Goal: Information Seeking & Learning: Find contact information

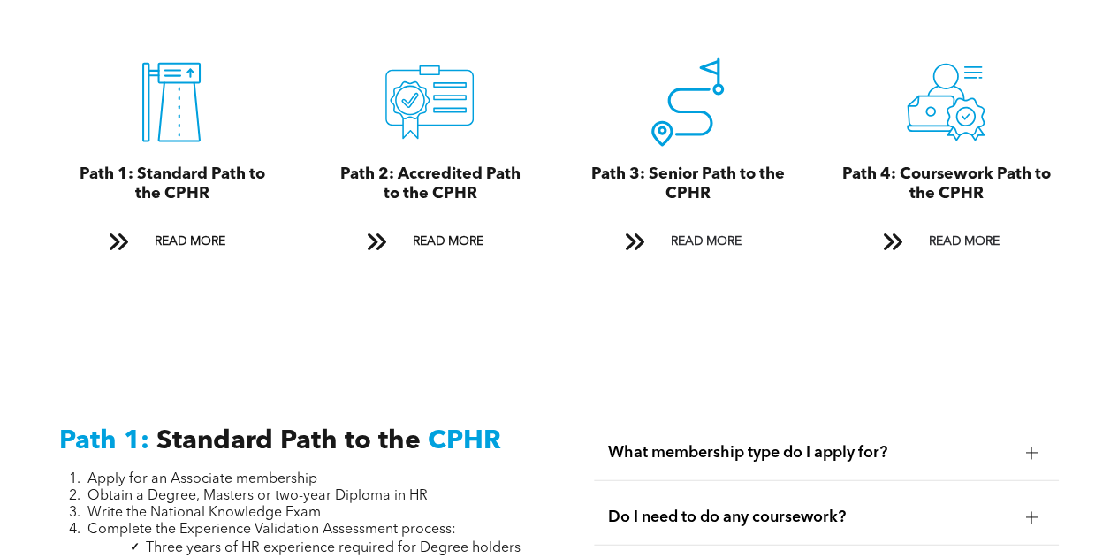
scroll to position [2001, 0]
click at [439, 230] on span "READ MORE" at bounding box center [447, 240] width 83 height 33
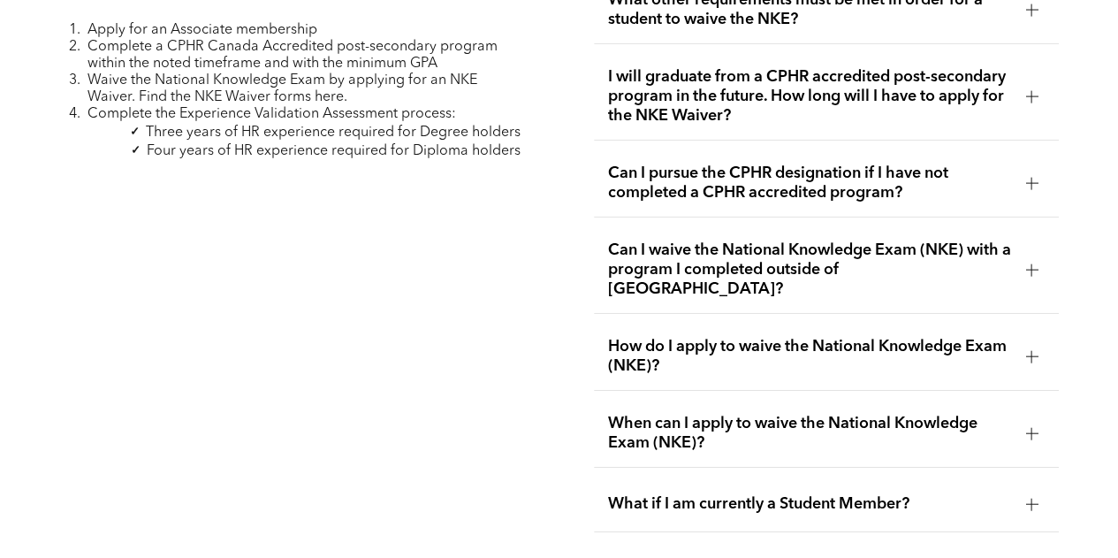
scroll to position [2888, 0]
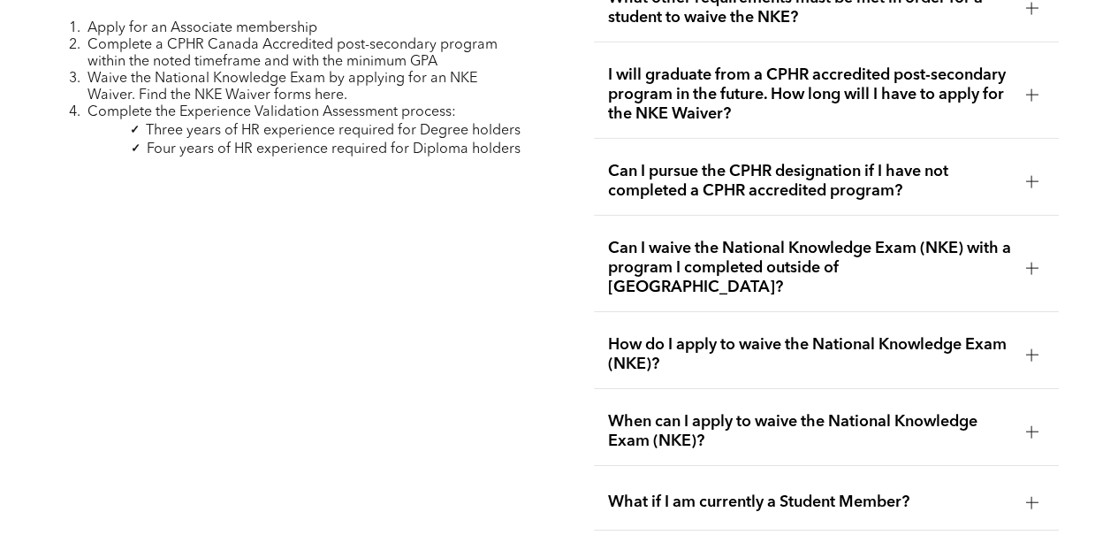
click at [1025, 262] on div at bounding box center [1031, 268] width 12 height 12
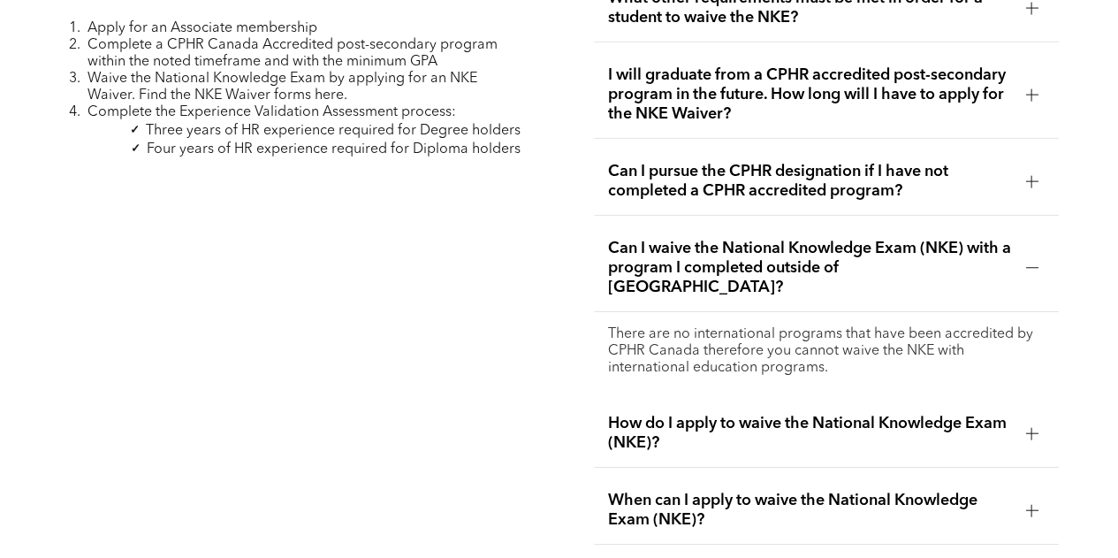
click at [1025, 175] on div at bounding box center [1031, 181] width 12 height 12
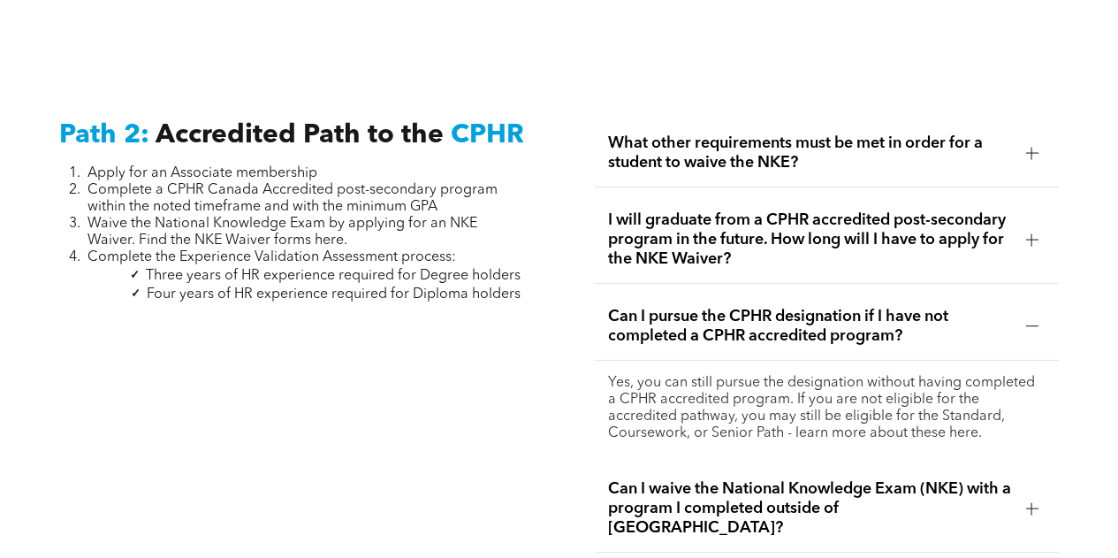
scroll to position [2740, 0]
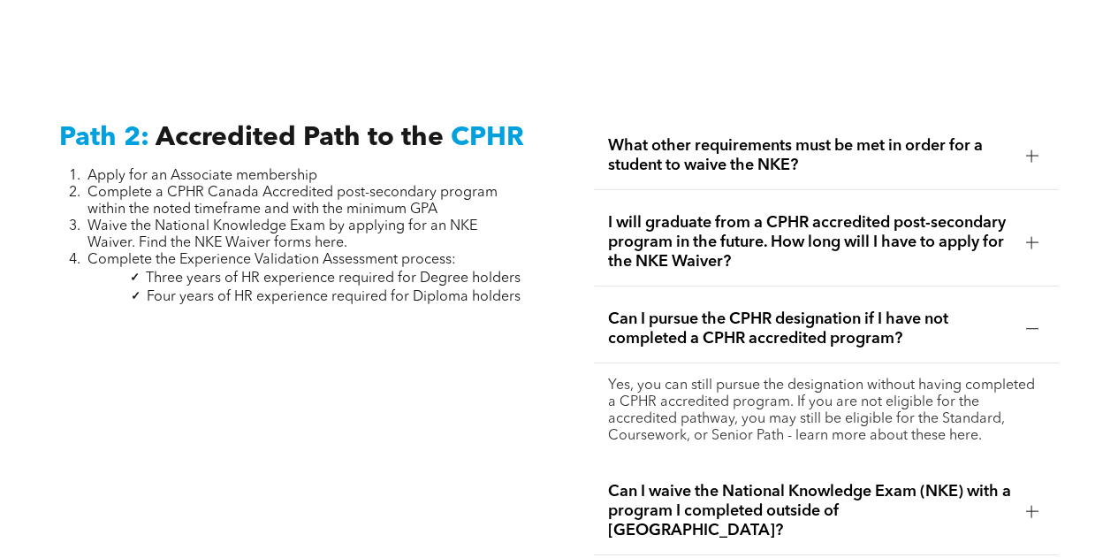
click at [194, 271] on span "Three years of HR experience required for Degree holders" at bounding box center [333, 278] width 375 height 14
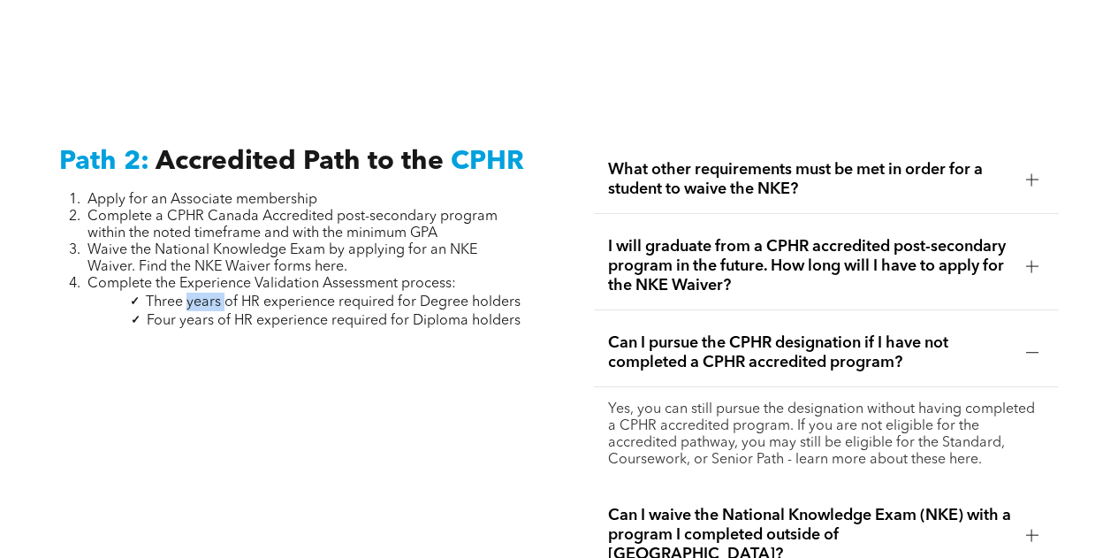
scroll to position [2693, 0]
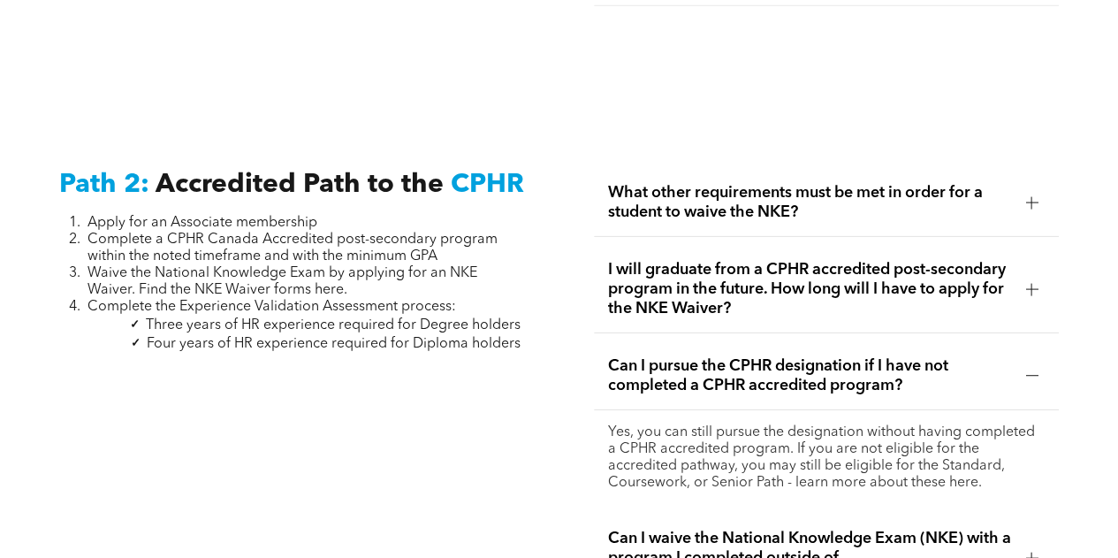
click at [875, 183] on span "What other requirements must be met in order for a student to waive the NKE?" at bounding box center [810, 202] width 404 height 39
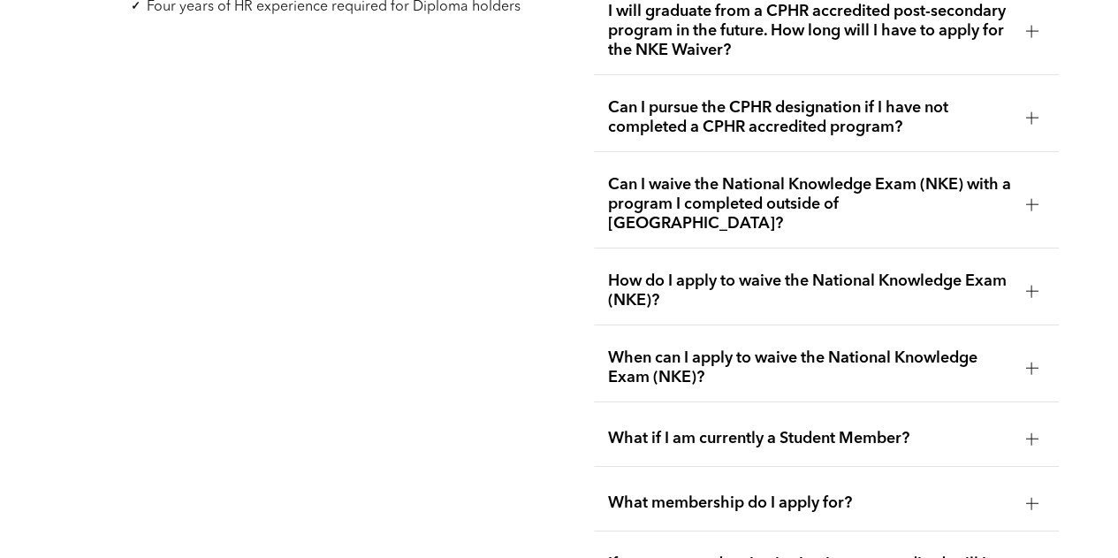
scroll to position [3031, 0]
click at [864, 347] on span "When can I apply to waive the National Knowledge Exam (NKE)?" at bounding box center [810, 366] width 404 height 39
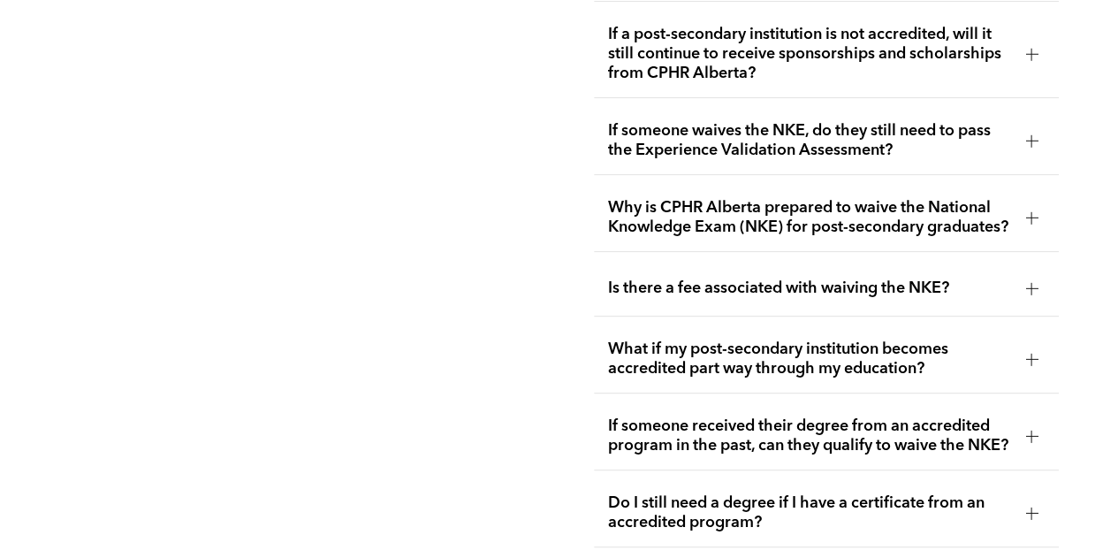
scroll to position [3546, 0]
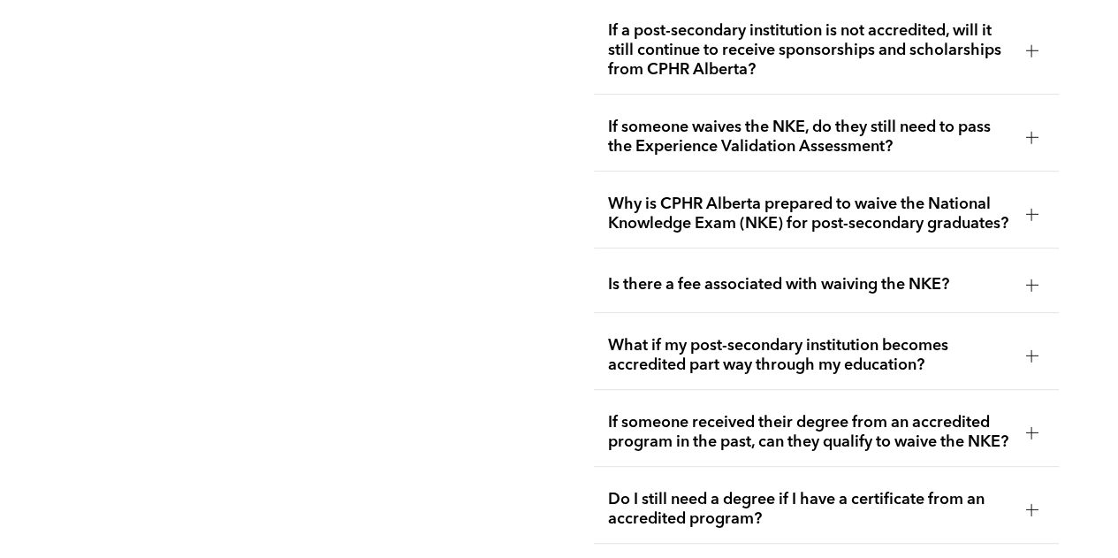
click at [818, 286] on div "Is there a fee associated with waiving the NKE?" at bounding box center [827, 285] width 466 height 56
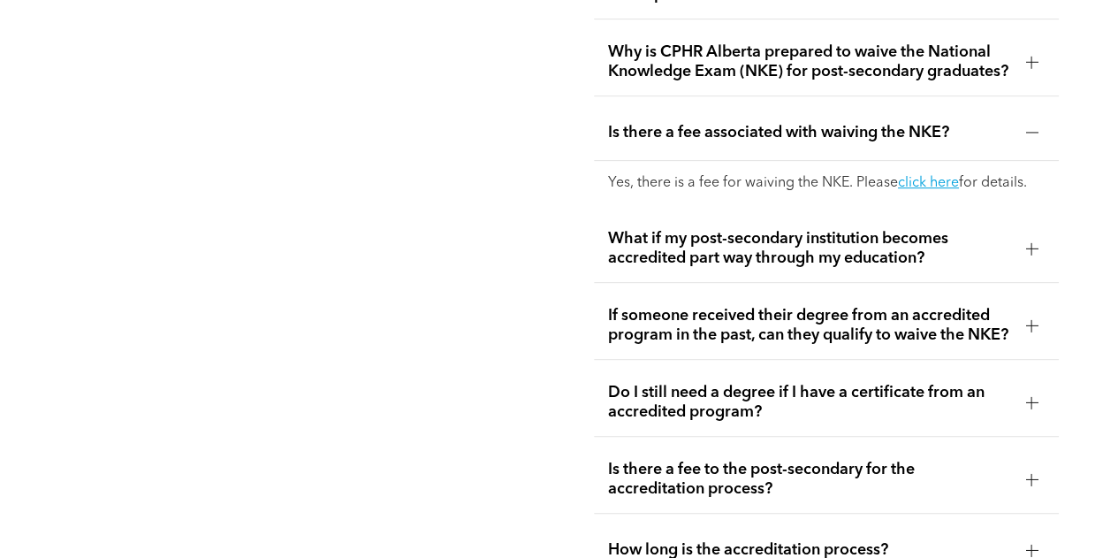
scroll to position [3639, 0]
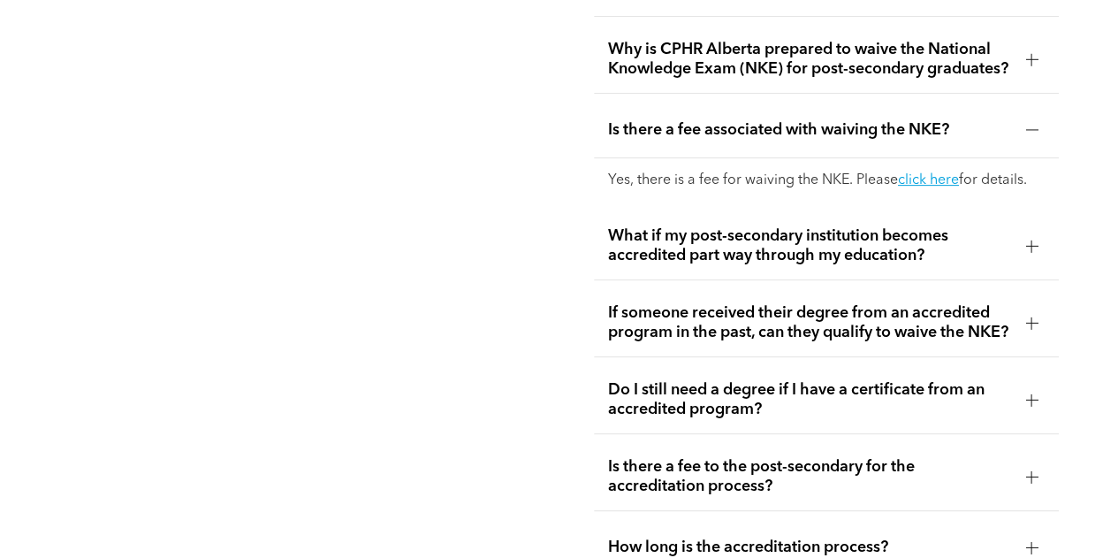
click at [929, 158] on div "Yes, there is a fee for waiving the NKE. Please click here for details." at bounding box center [827, 180] width 466 height 45
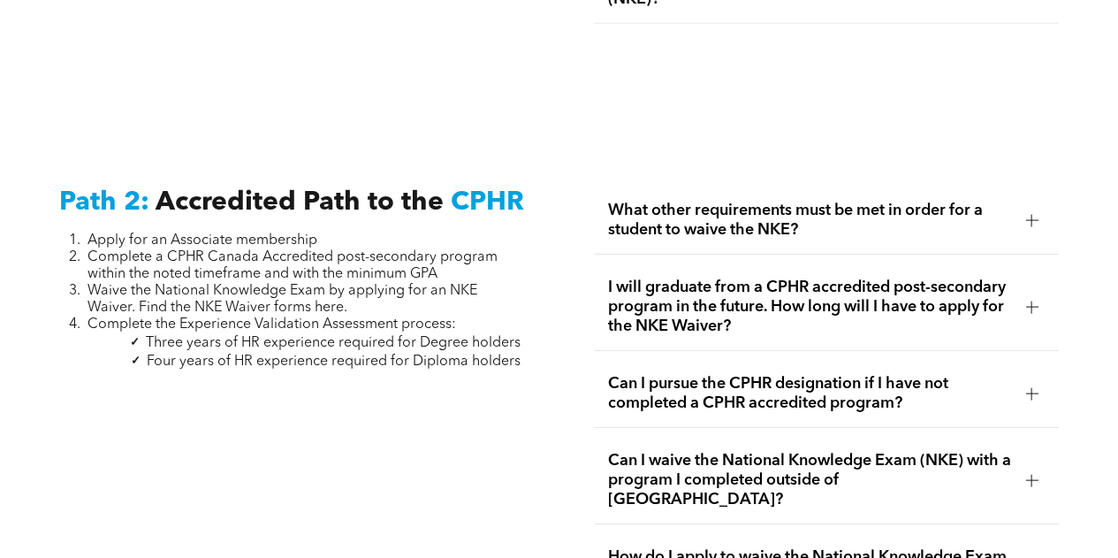
scroll to position [2673, 0]
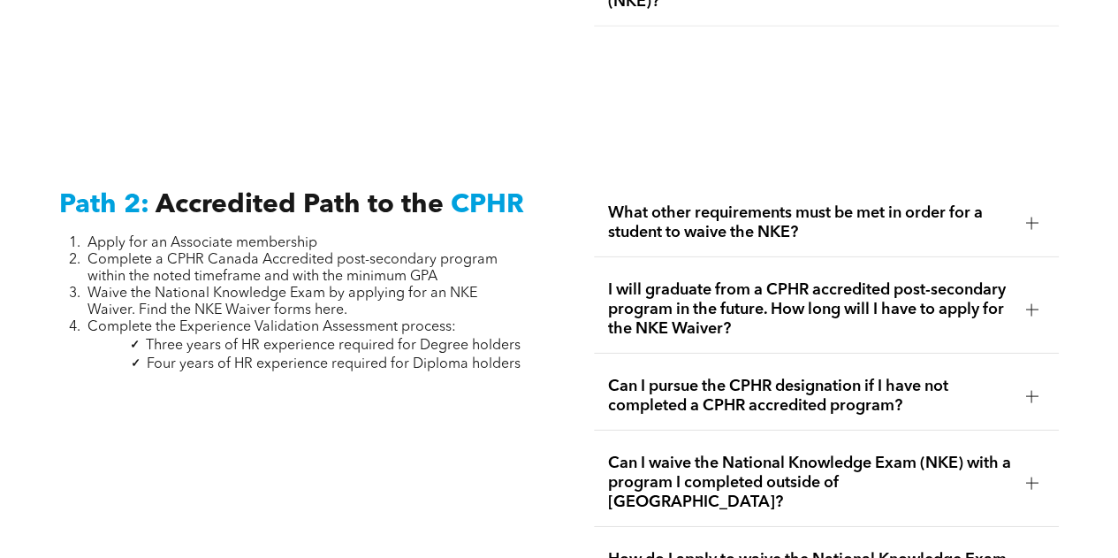
click at [285, 236] on span "Apply for an Associate membership" at bounding box center [203, 243] width 230 height 14
click at [437, 263] on span "Complete a CPHR Canada Accredited post-secondary program within the noted timef…" at bounding box center [293, 268] width 410 height 31
click at [292, 253] on span "Complete a CPHR Canada Accredited post-secondary program within the noted timef…" at bounding box center [293, 268] width 410 height 31
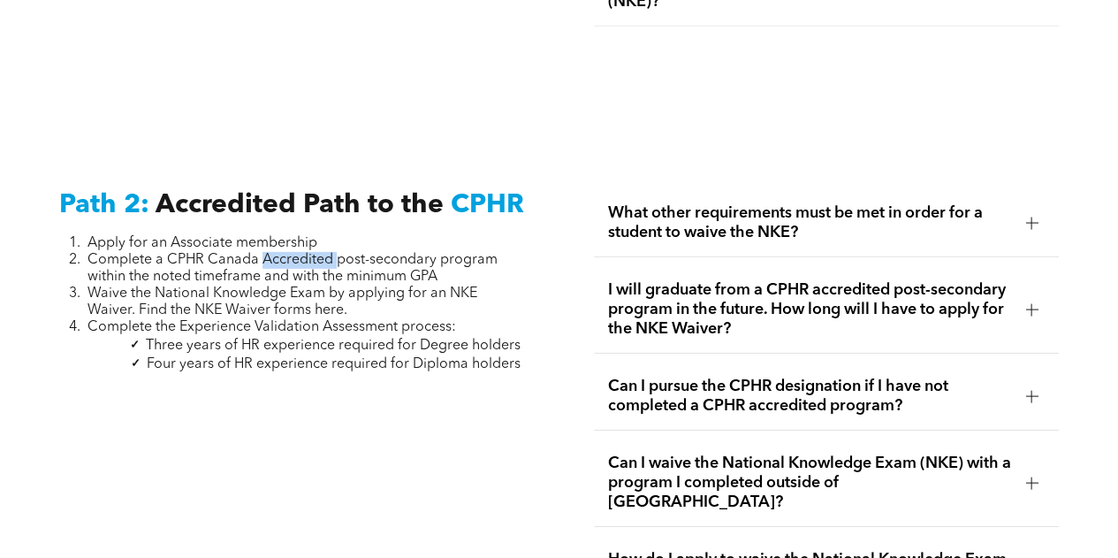
click at [292, 253] on span "Complete a CPHR Canada Accredited post-secondary program within the noted timef…" at bounding box center [293, 268] width 410 height 31
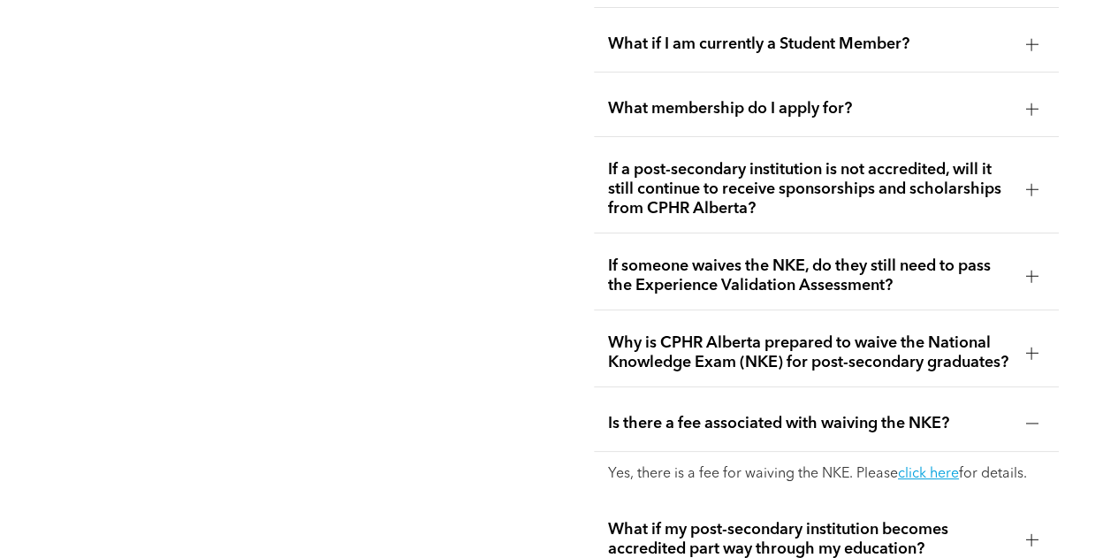
scroll to position [3347, 0]
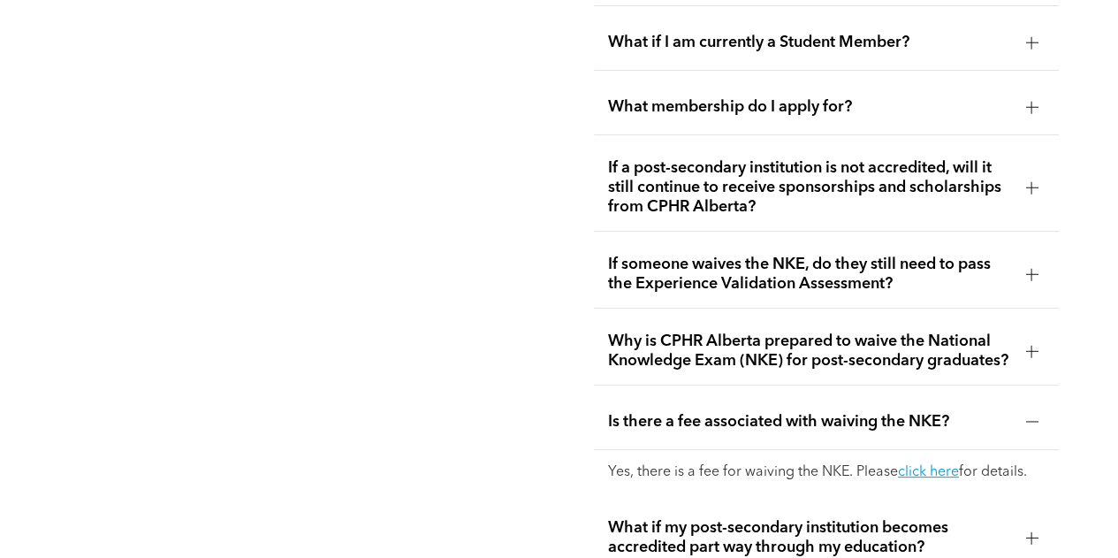
click at [861, 80] on div "What membership do I apply for?" at bounding box center [827, 108] width 466 height 56
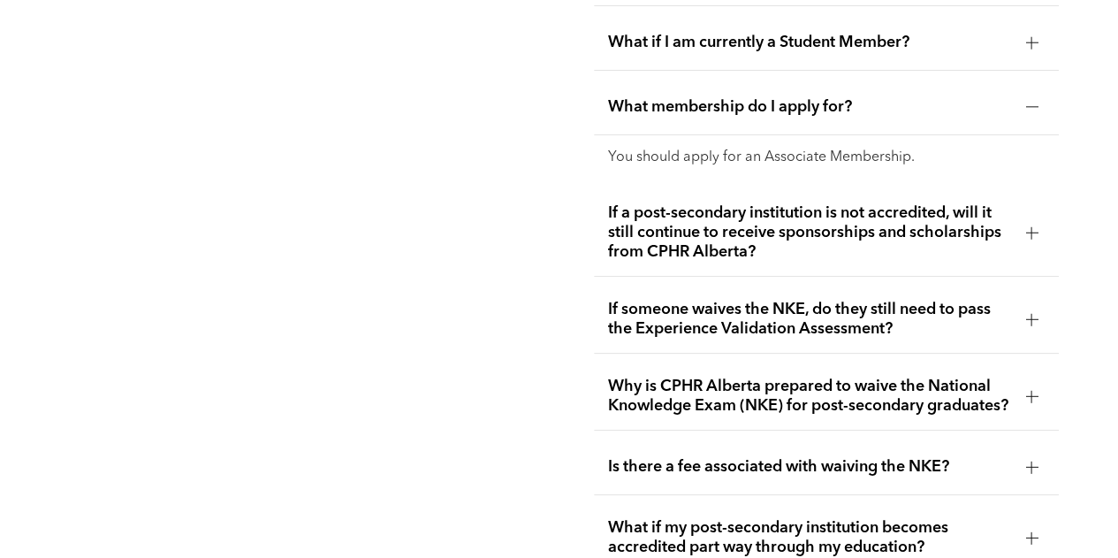
click at [785, 149] on p "You should apply for an Associate Membership." at bounding box center [827, 157] width 438 height 17
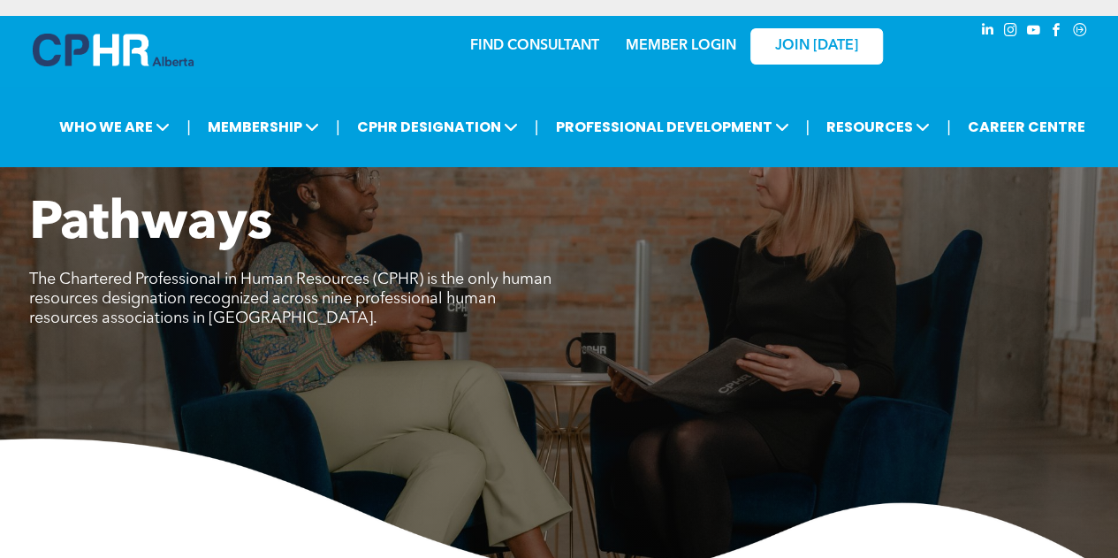
scroll to position [1, 0]
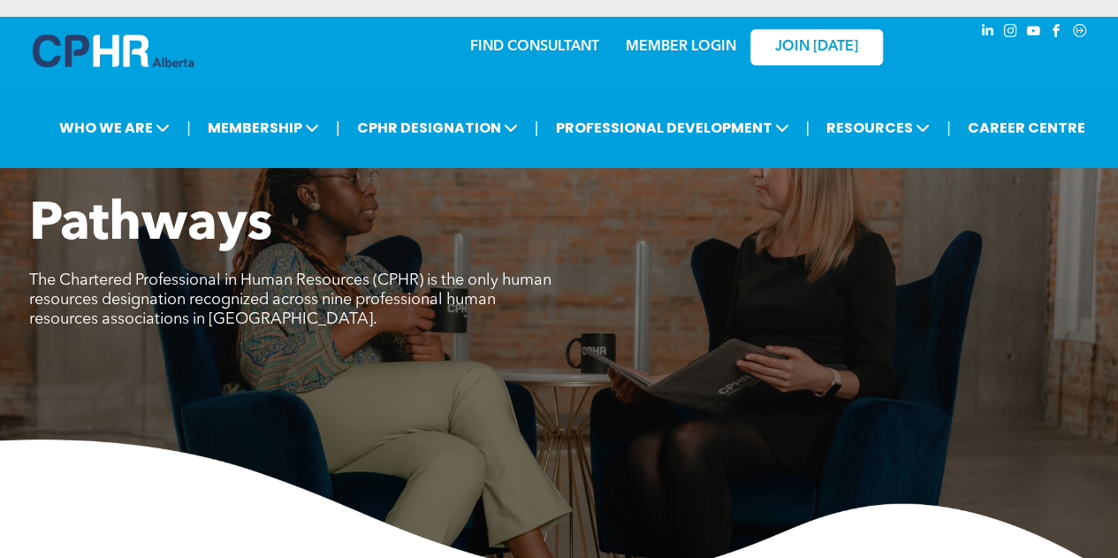
click at [521, 46] on link "FIND CONSULTANT" at bounding box center [534, 47] width 129 height 14
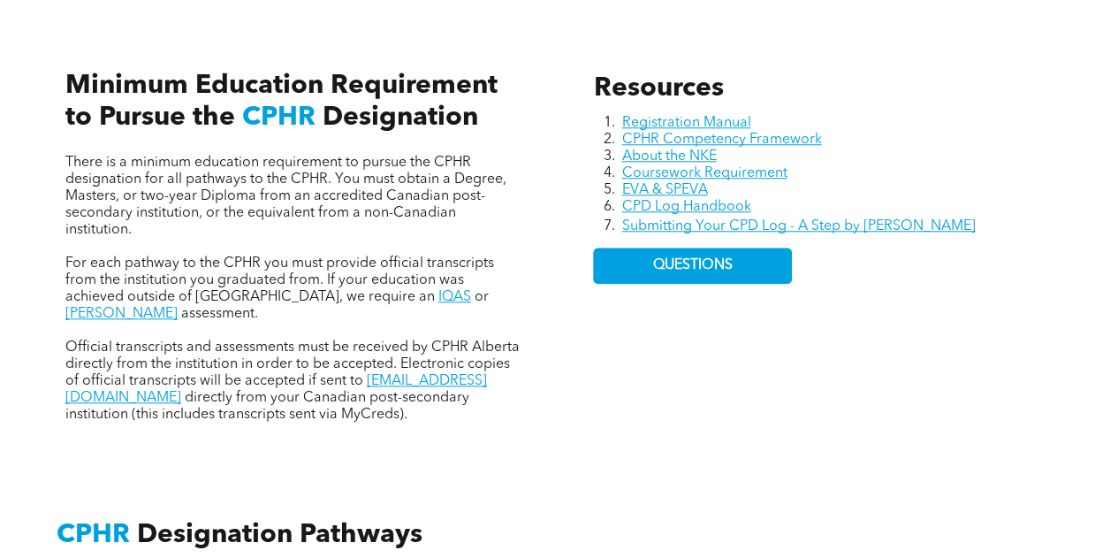
scroll to position [0, 0]
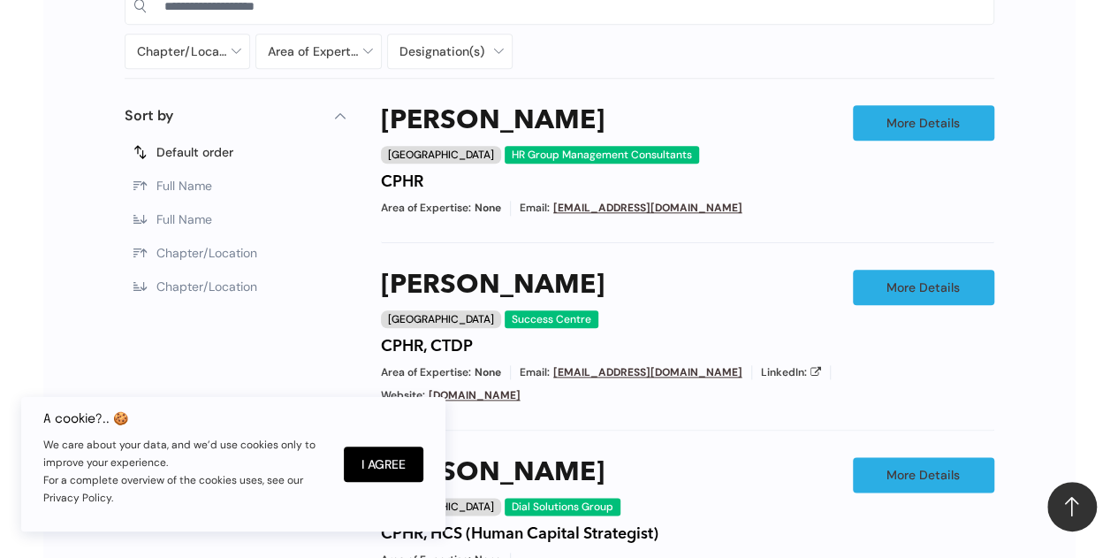
scroll to position [894, 0]
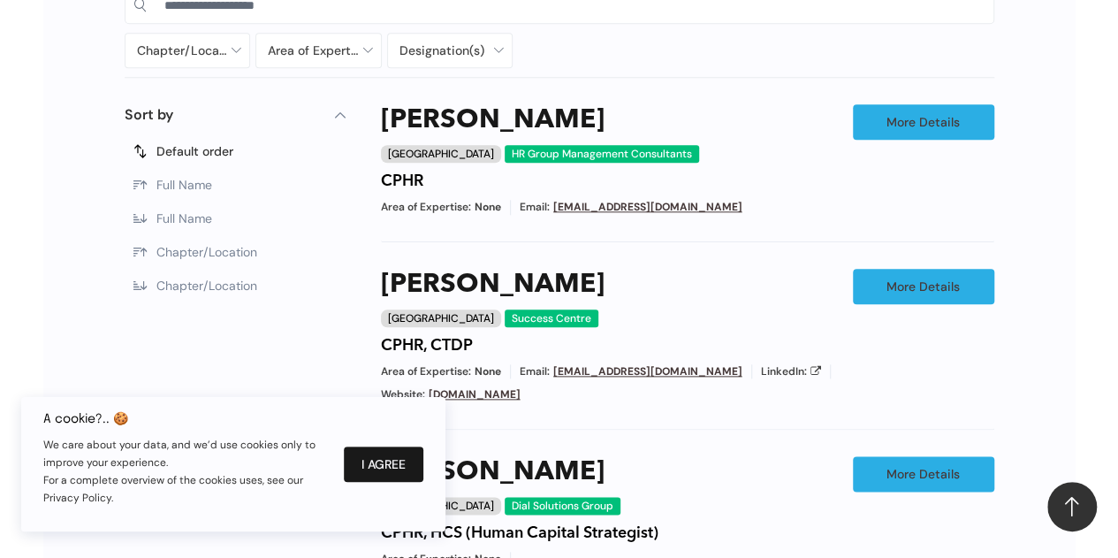
click at [380, 475] on button "I Agree" at bounding box center [384, 463] width 80 height 35
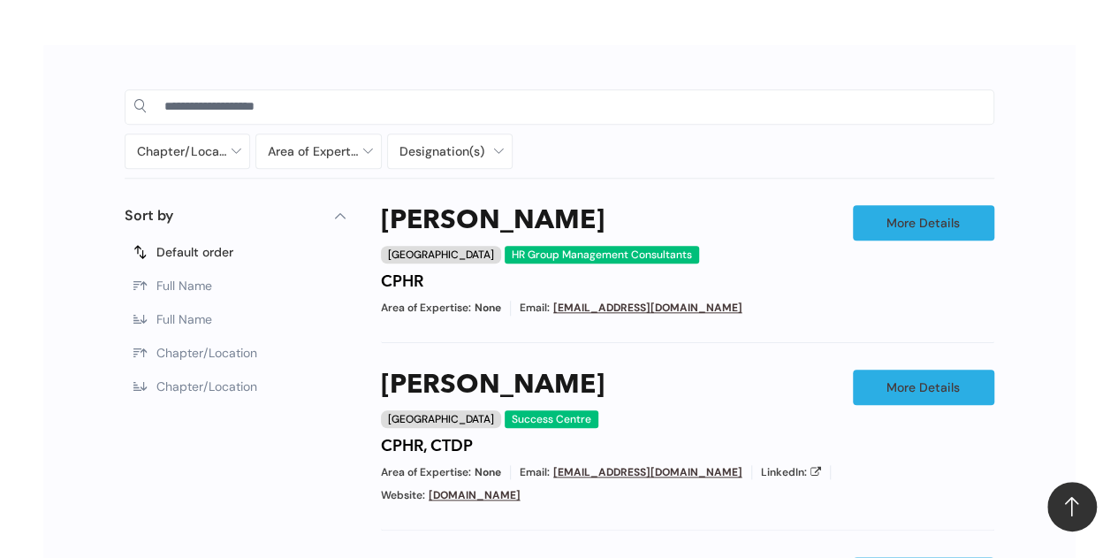
scroll to position [793, 0]
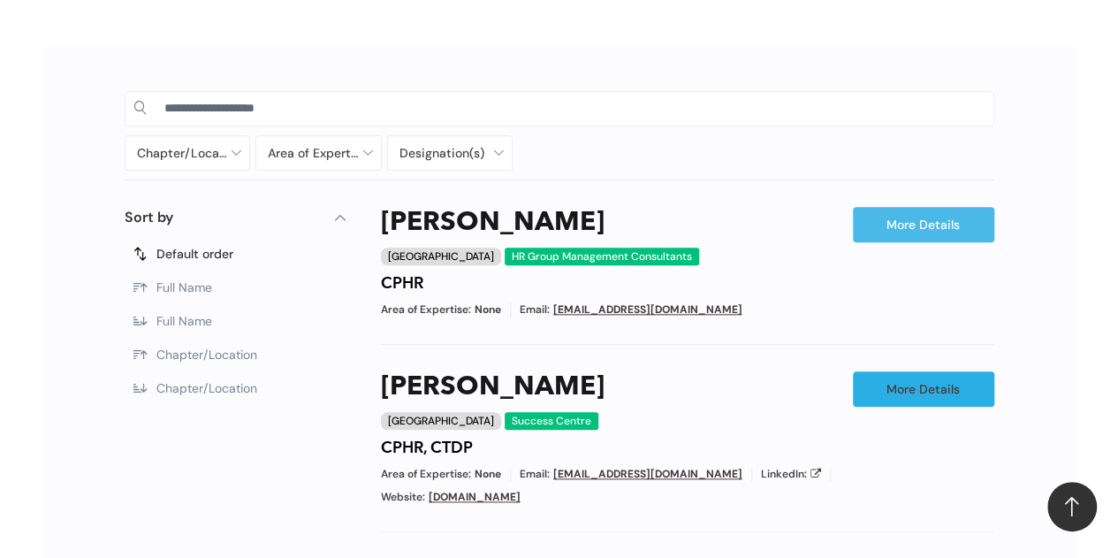
click at [946, 227] on link "More Details" at bounding box center [923, 224] width 141 height 35
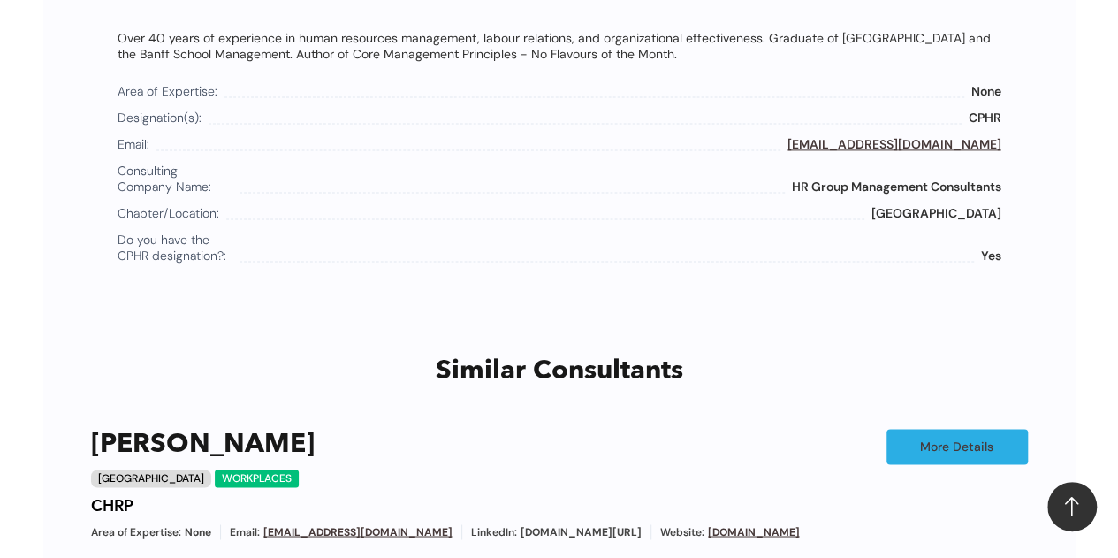
scroll to position [1189, 0]
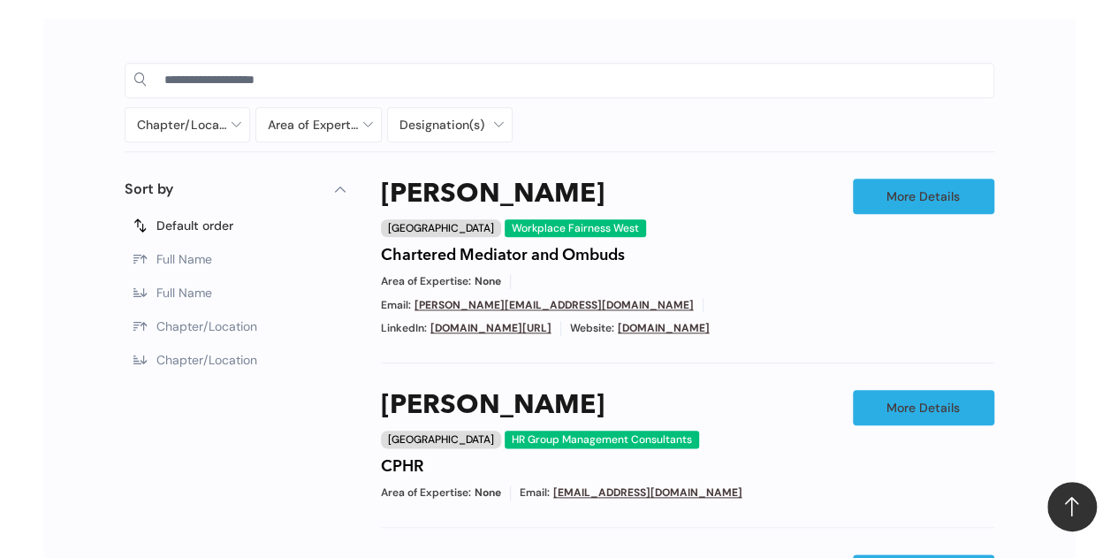
scroll to position [811, 0]
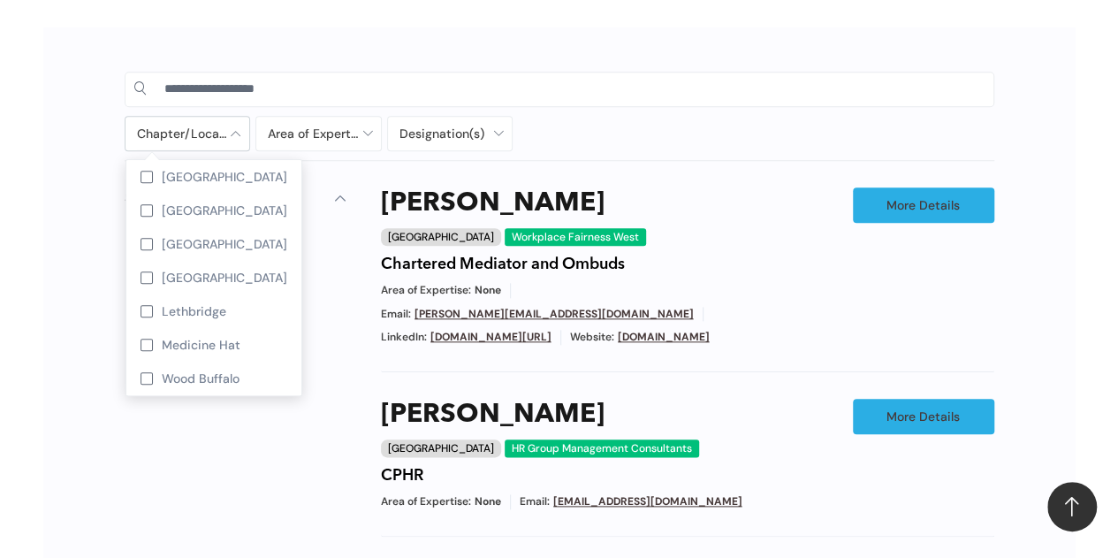
click at [202, 141] on div at bounding box center [188, 134] width 125 height 34
click at [192, 188] on div "[GEOGRAPHIC_DATA]" at bounding box center [213, 177] width 175 height 34
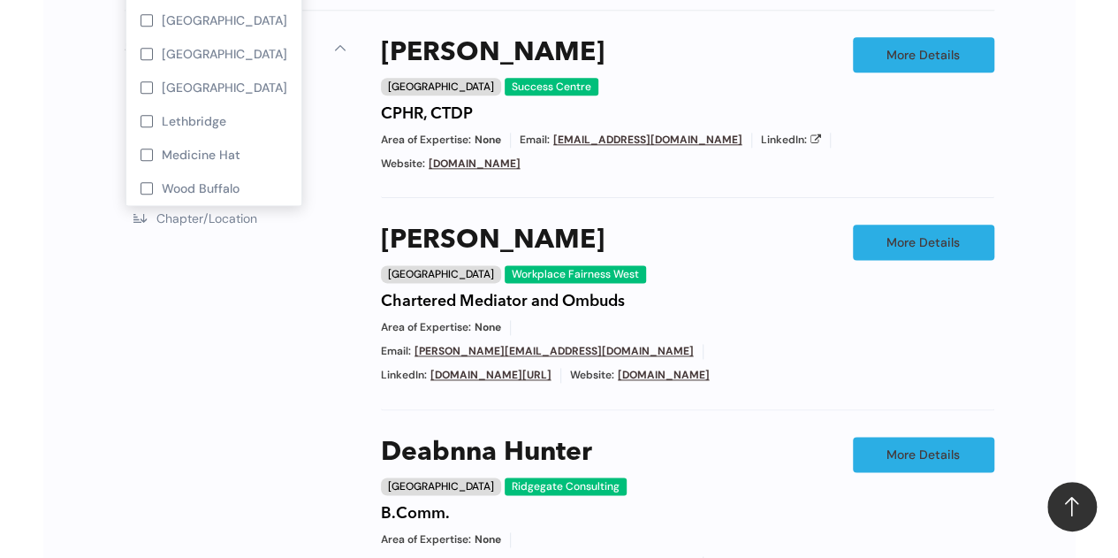
scroll to position [1035, 0]
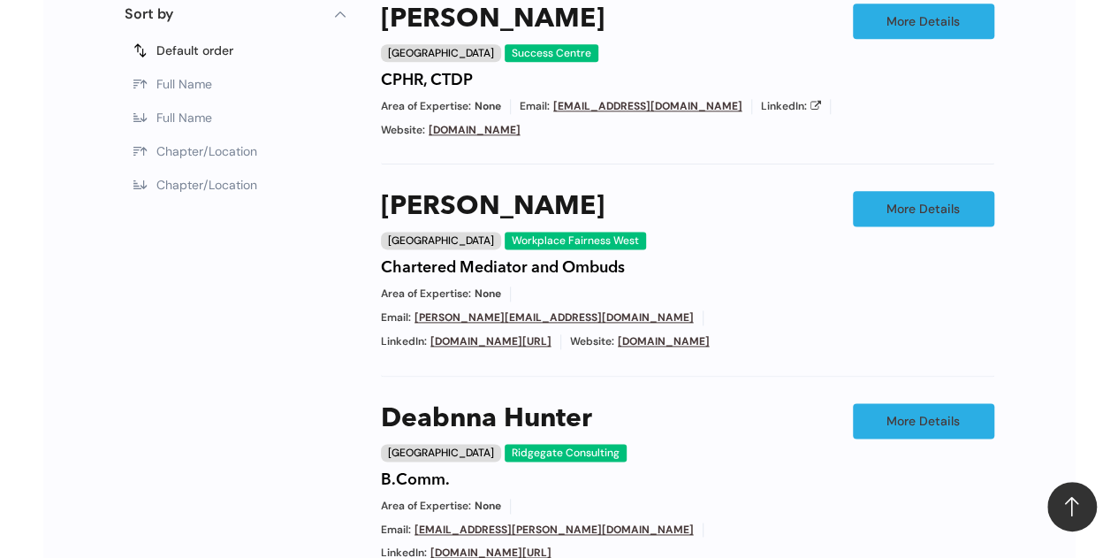
click at [663, 383] on div "Val Carter Calgary Success Centre CPHR, CTDP Area of Expertise: None Email: val…" at bounding box center [687, 525] width 613 height 1043
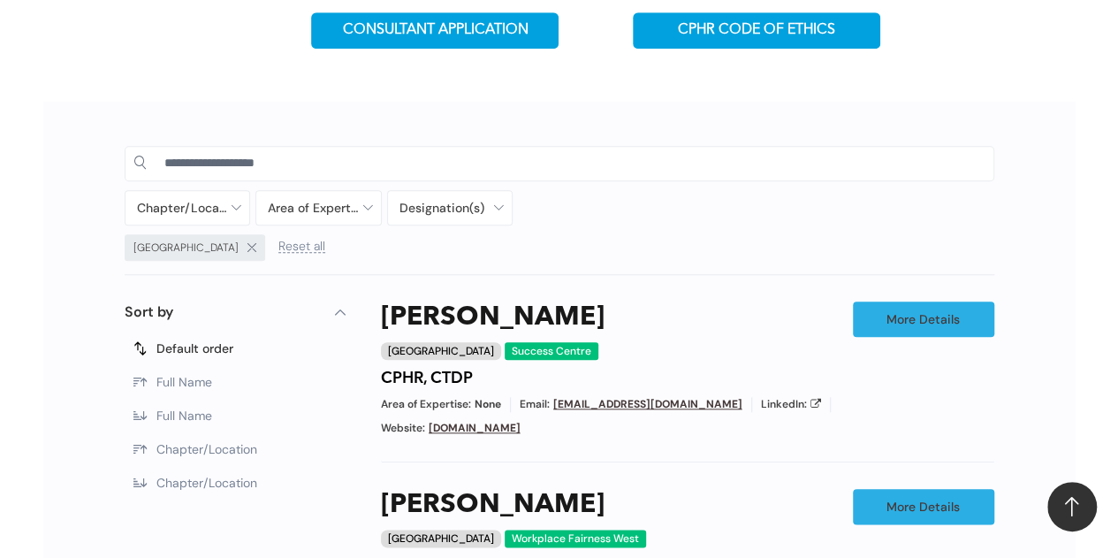
scroll to position [784, 0]
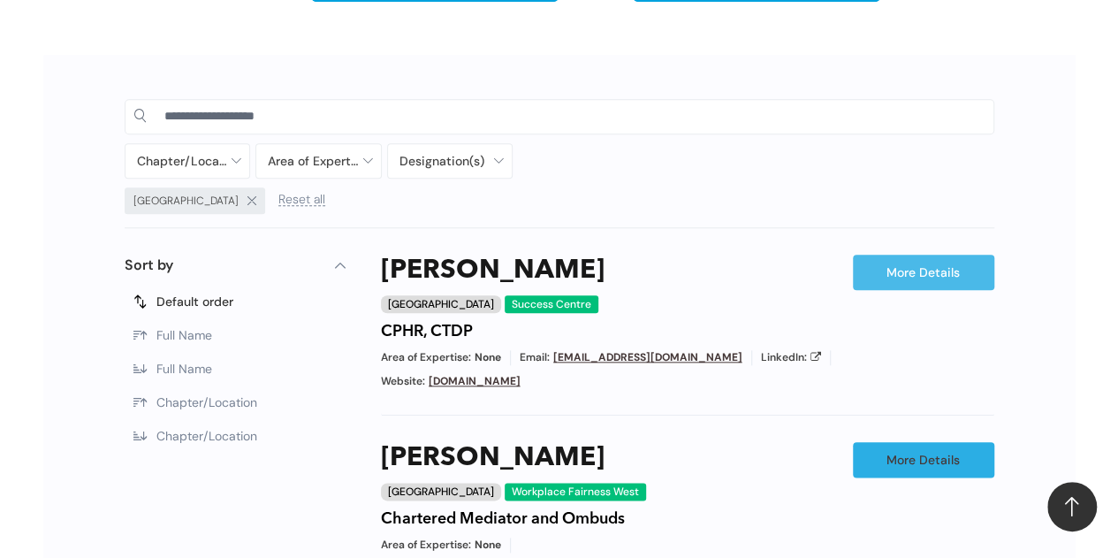
click at [925, 285] on link "More Details" at bounding box center [923, 272] width 141 height 35
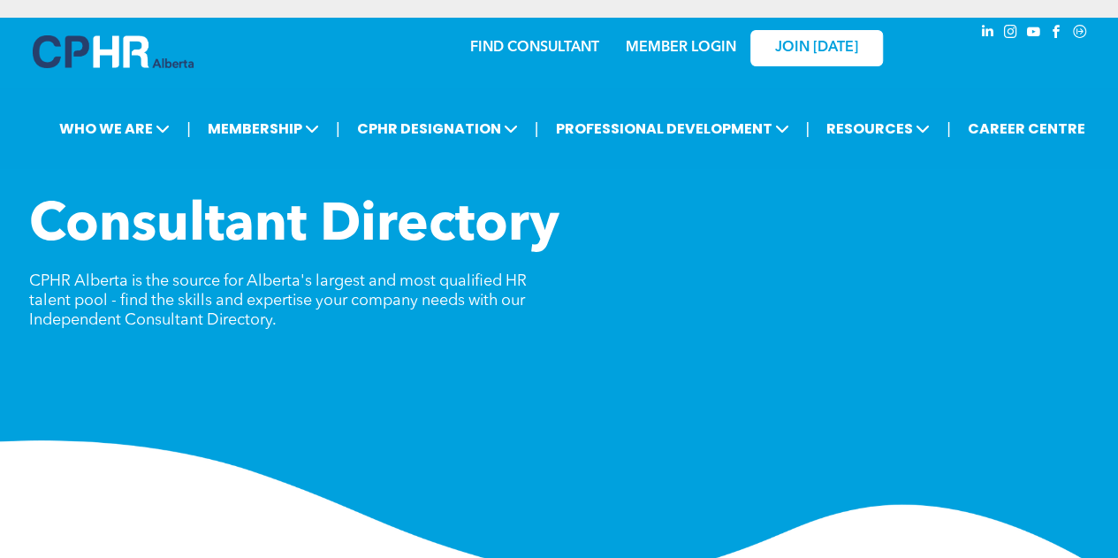
scroll to position [784, 0]
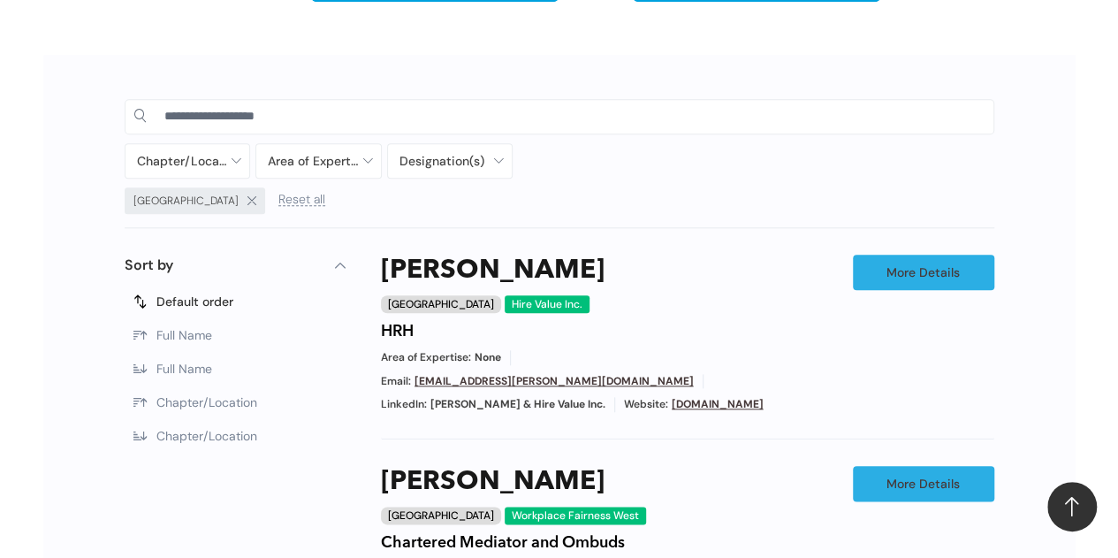
scroll to position [811, 0]
